Goal: Task Accomplishment & Management: Manage account settings

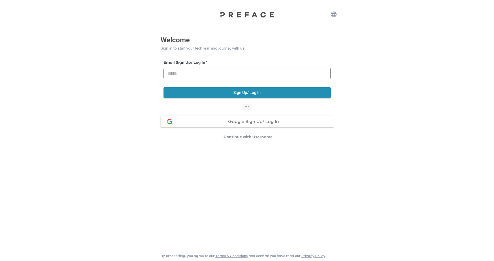
click at [249, 138] on p "Continue with Username" at bounding box center [247, 137] width 171 height 6
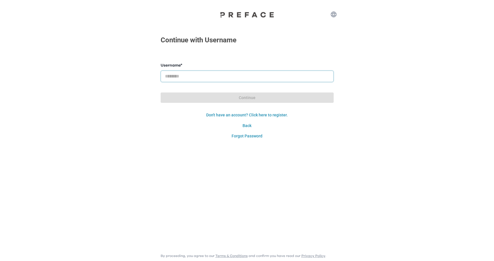
click at [247, 81] on input "text" at bounding box center [247, 77] width 173 height 12
type input "*"
type input "**********"
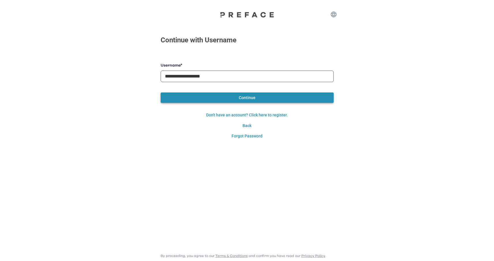
click at [281, 97] on button "Continue" at bounding box center [247, 98] width 173 height 11
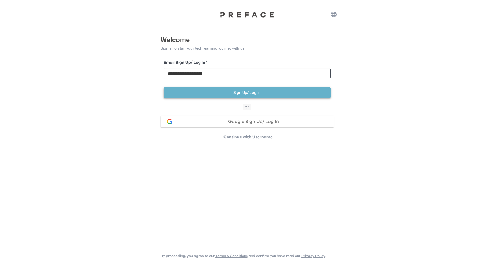
click at [277, 95] on button "Sign Up/ Log In" at bounding box center [246, 92] width 167 height 11
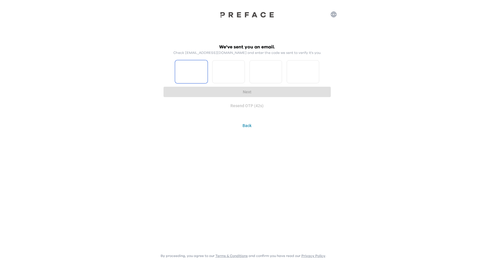
click at [198, 74] on input "Please enter OTP character 1" at bounding box center [191, 71] width 33 height 23
type input "*"
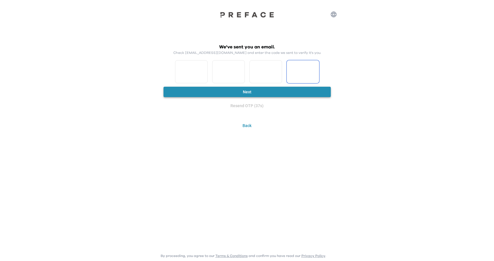
type input "*"
click at [246, 90] on button "Next" at bounding box center [246, 92] width 167 height 11
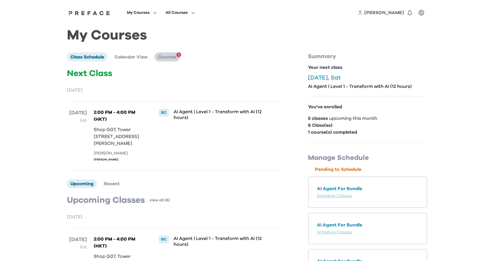
click at [172, 57] on span "Courses" at bounding box center [167, 57] width 18 height 5
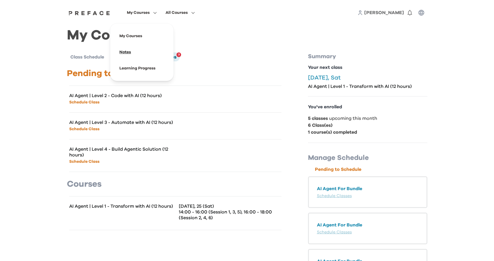
click at [134, 50] on span at bounding box center [142, 52] width 54 height 16
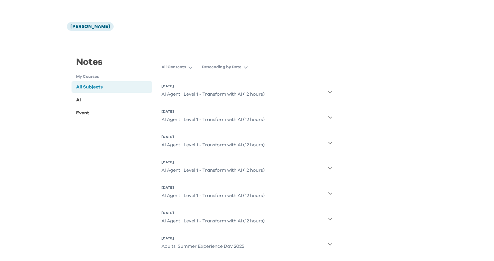
scroll to position [27, 0]
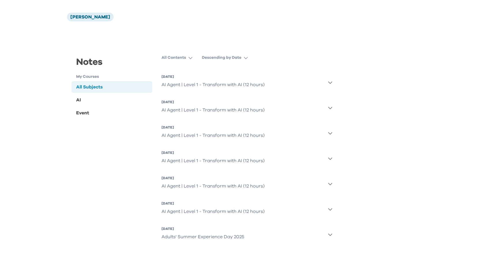
click at [330, 211] on icon "button" at bounding box center [330, 209] width 5 height 5
click at [330, 183] on icon "button" at bounding box center [330, 184] width 5 height 5
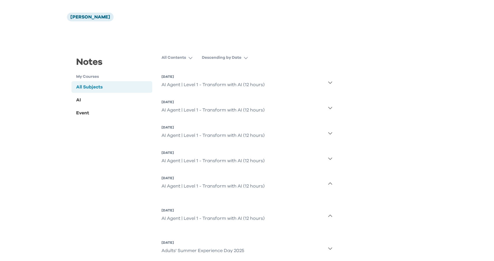
click at [330, 157] on icon "button" at bounding box center [330, 158] width 5 height 5
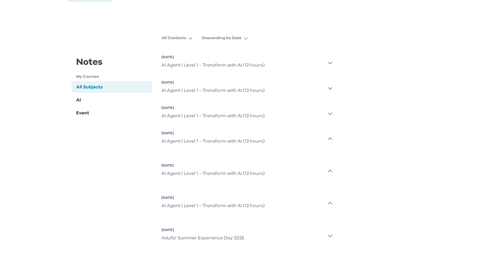
scroll to position [0, 0]
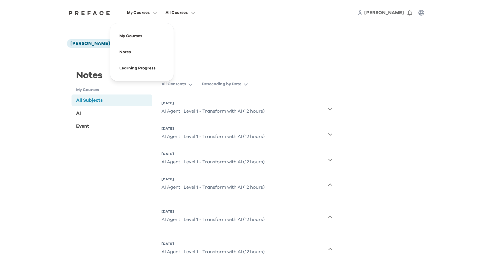
click at [137, 67] on span at bounding box center [142, 68] width 54 height 16
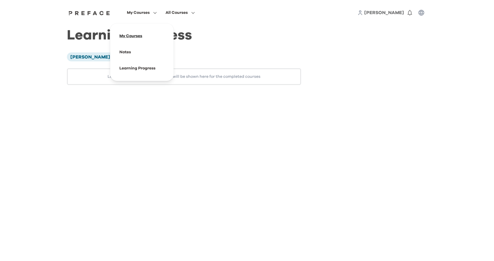
click at [141, 34] on span at bounding box center [142, 36] width 54 height 16
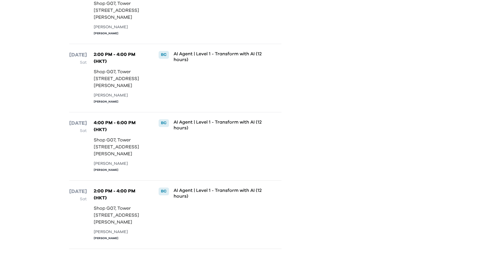
scroll to position [405, 0]
